Goal: Find specific page/section: Find specific page/section

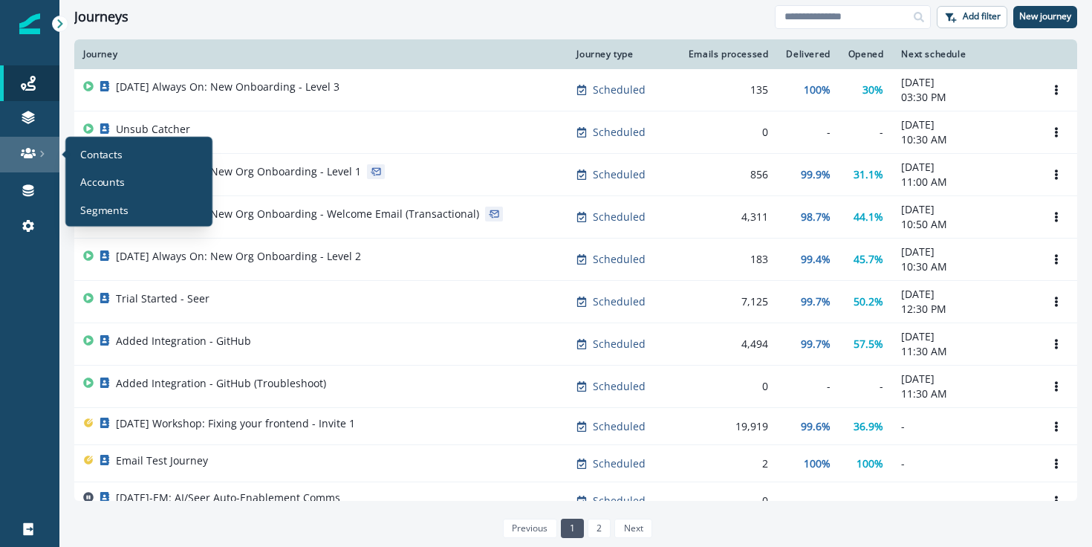
click at [30, 149] on icon at bounding box center [28, 153] width 15 height 10
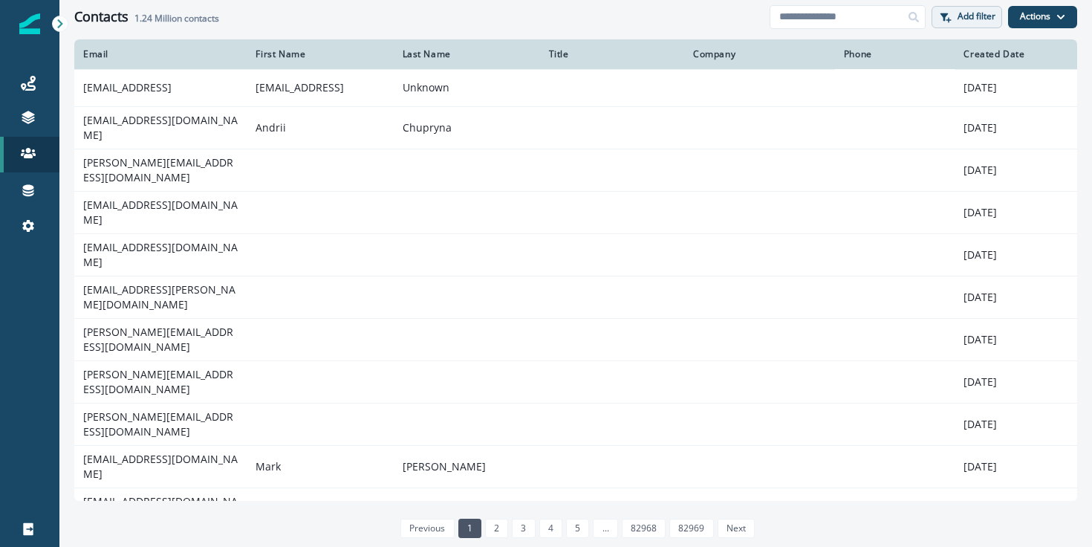
click at [988, 27] on button "Add filter" at bounding box center [966, 17] width 71 height 22
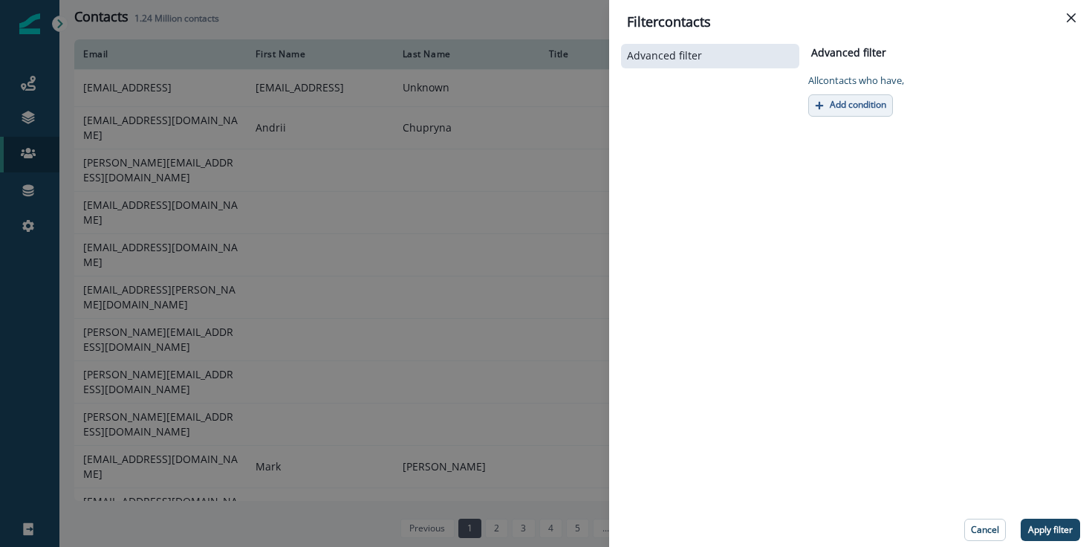
click at [850, 100] on p "Add condition" at bounding box center [858, 105] width 56 height 10
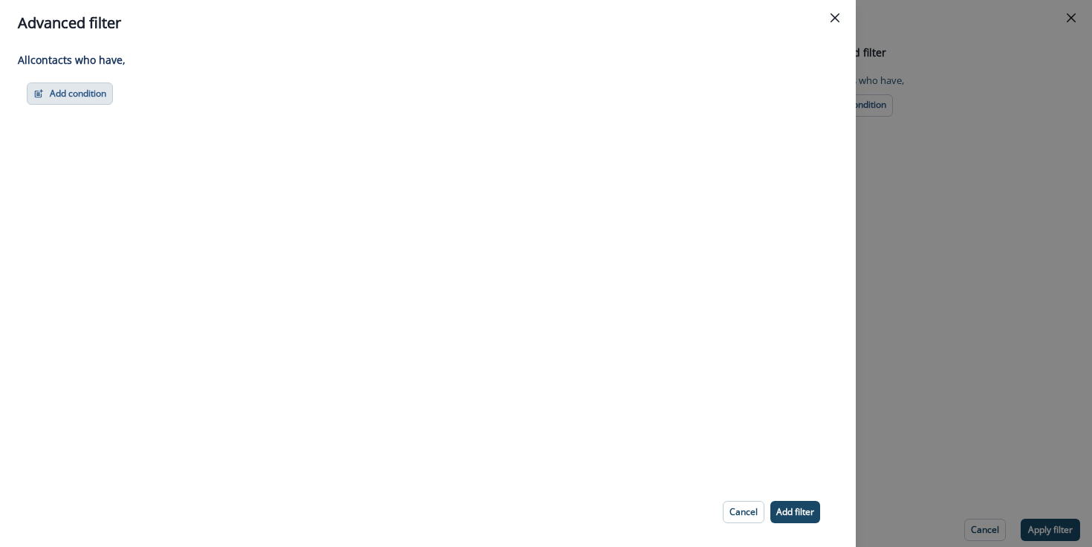
click at [79, 97] on button "Add condition" at bounding box center [70, 93] width 86 height 22
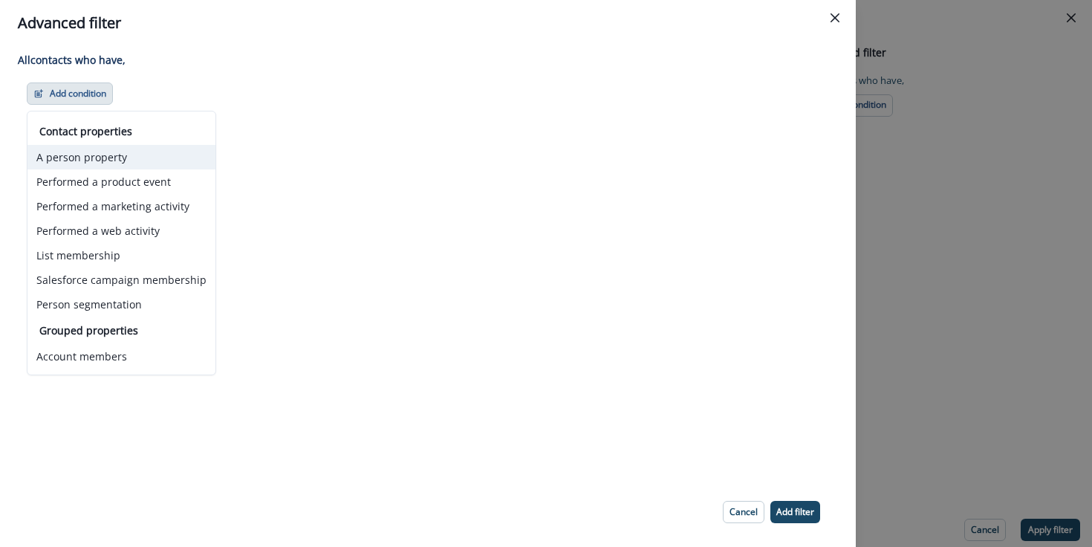
click at [76, 154] on button "A person property" at bounding box center [121, 157] width 188 height 25
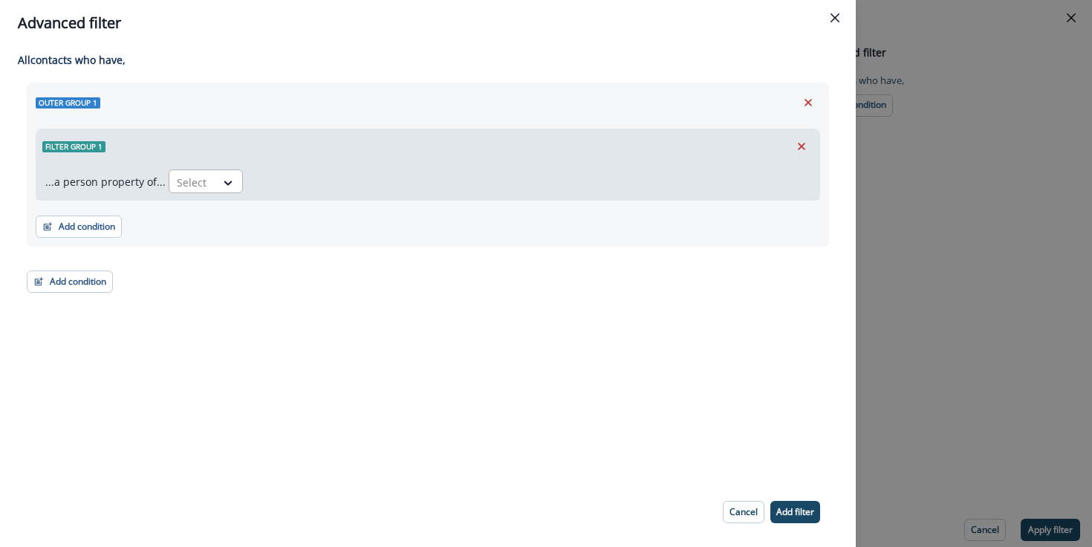
click at [187, 177] on div at bounding box center [192, 182] width 31 height 19
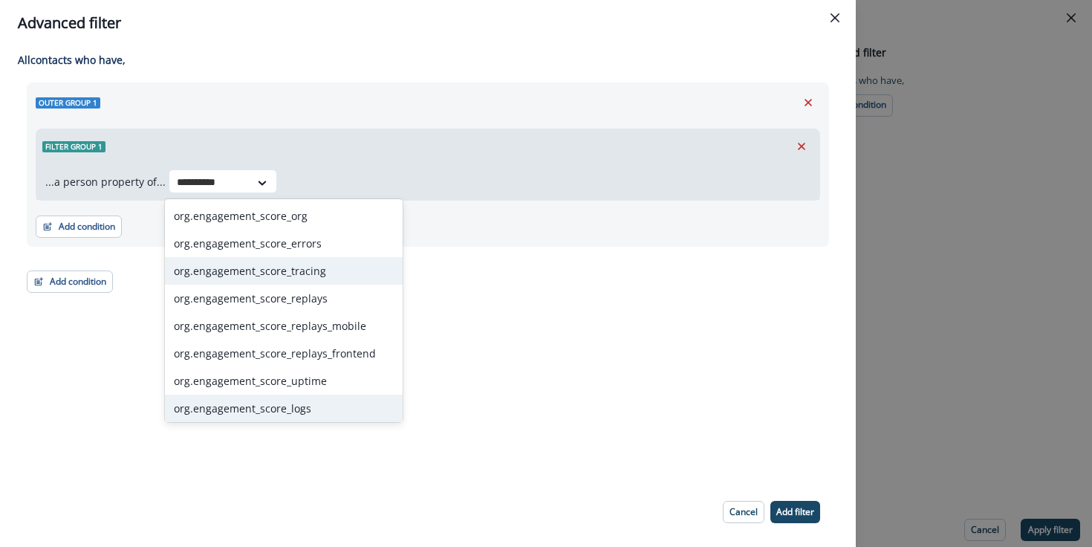
scroll to position [113, 0]
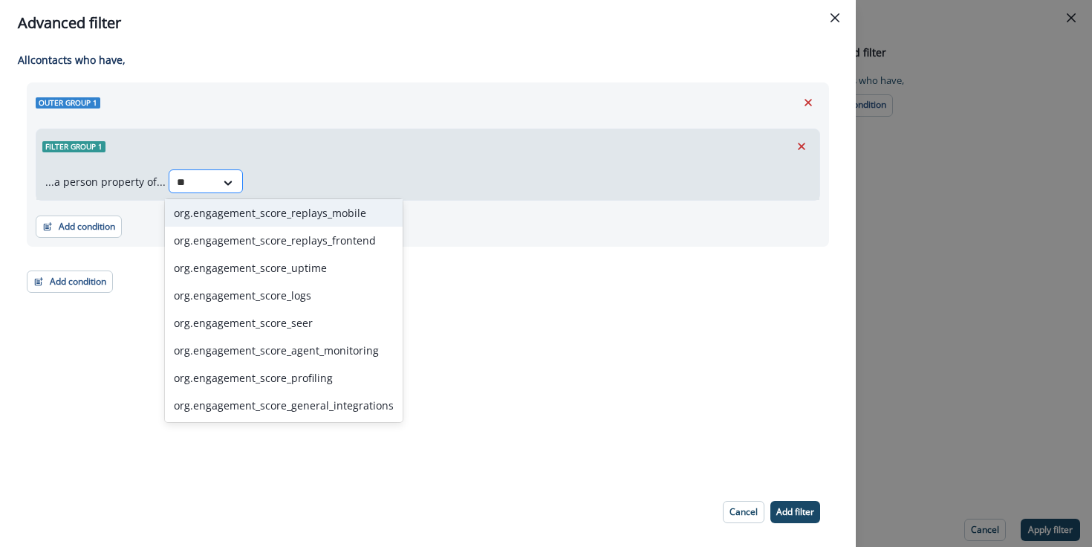
type input "*"
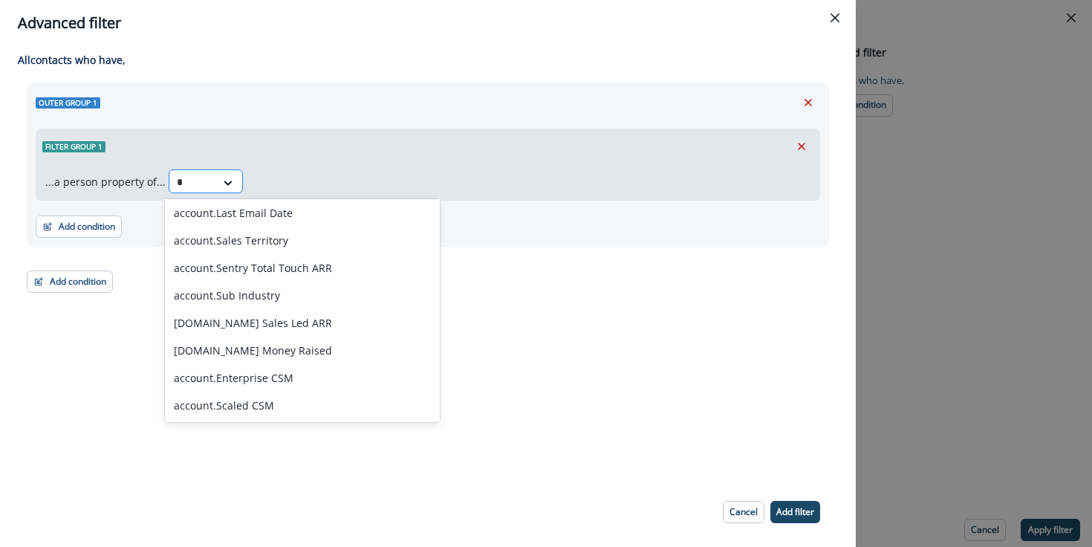
scroll to position [0, 0]
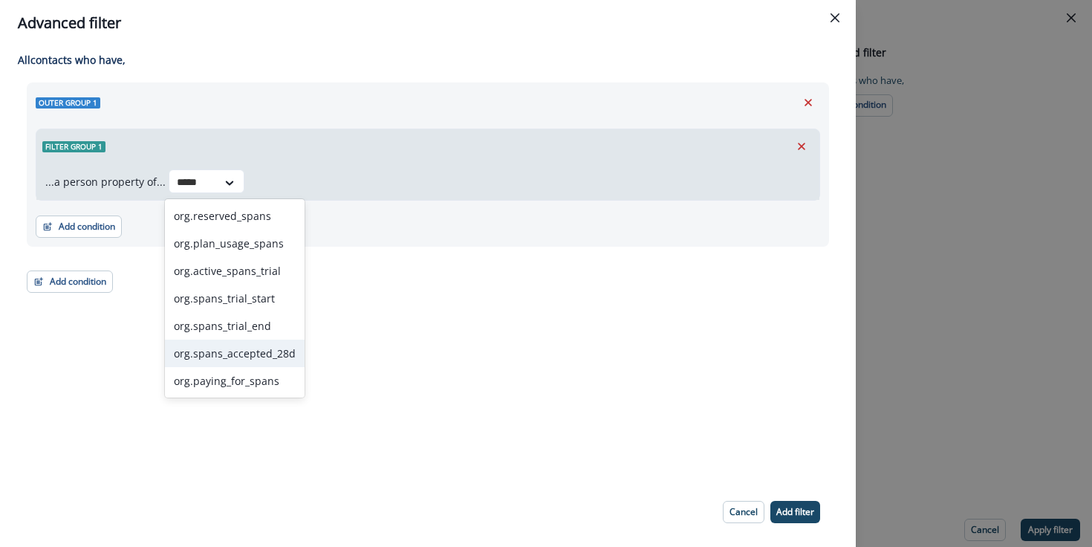
type input "*****"
click at [920, 282] on div "Advanced filter All contact s who have, Outer group 1 Filter group 1 ...a perso…" at bounding box center [546, 273] width 1092 height 547
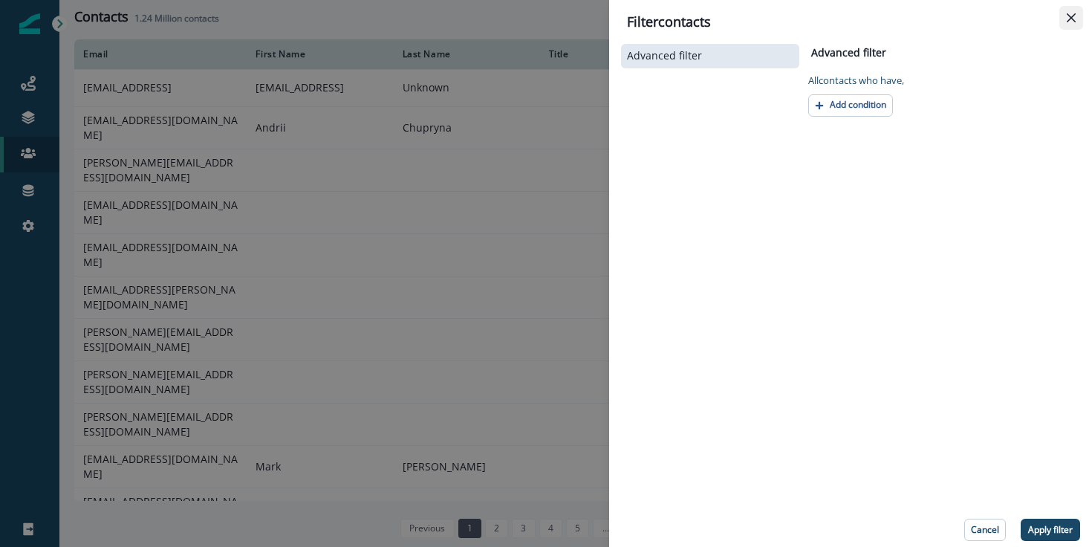
click at [1067, 11] on button "Close" at bounding box center [1071, 18] width 24 height 24
